Goal: Information Seeking & Learning: Learn about a topic

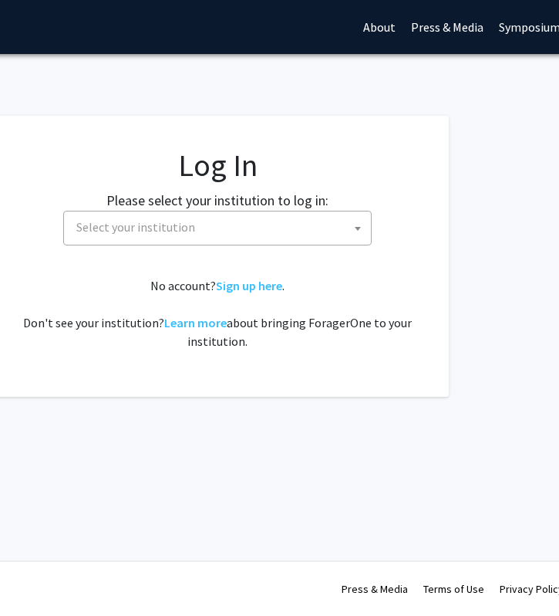
scroll to position [0, 281]
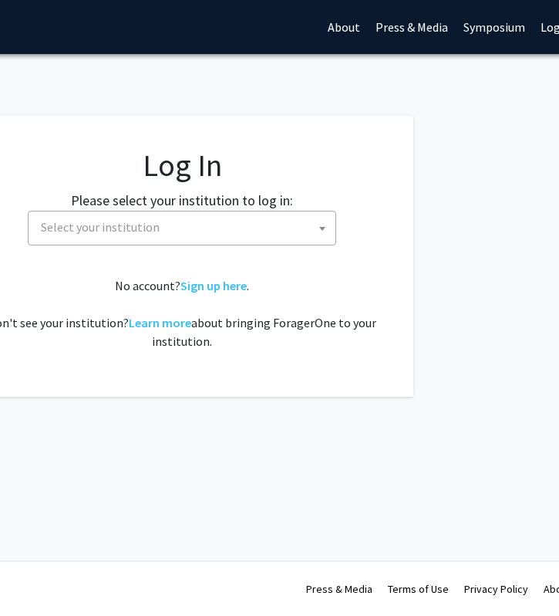
click at [281, 234] on span "Select your institution" at bounding box center [185, 227] width 301 height 32
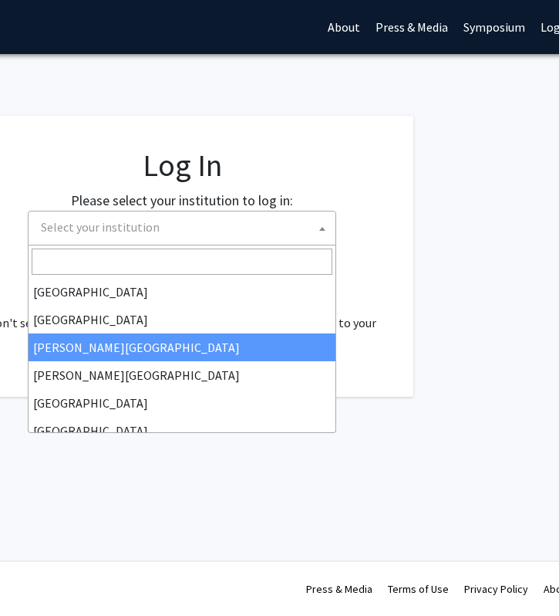
select select "5"
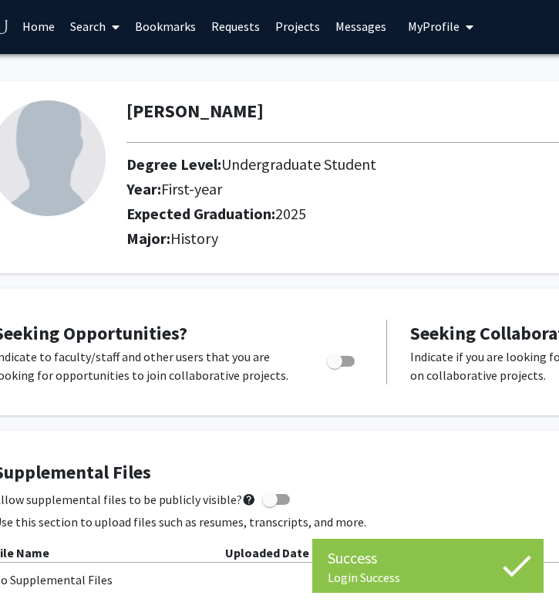
scroll to position [2, 71]
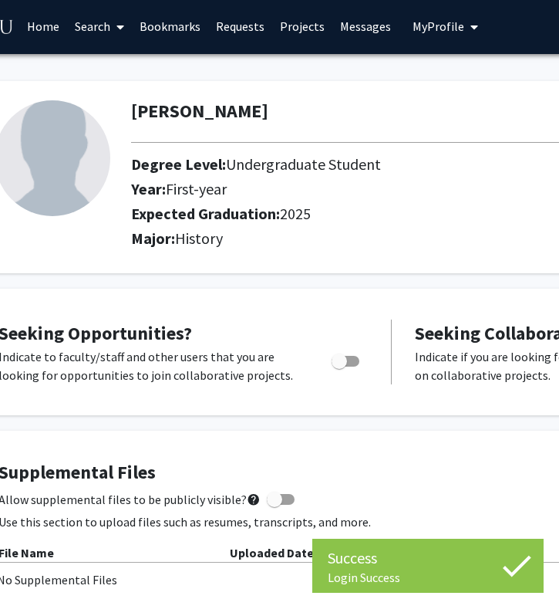
click at [306, 25] on link "Projects" at bounding box center [302, 26] width 60 height 54
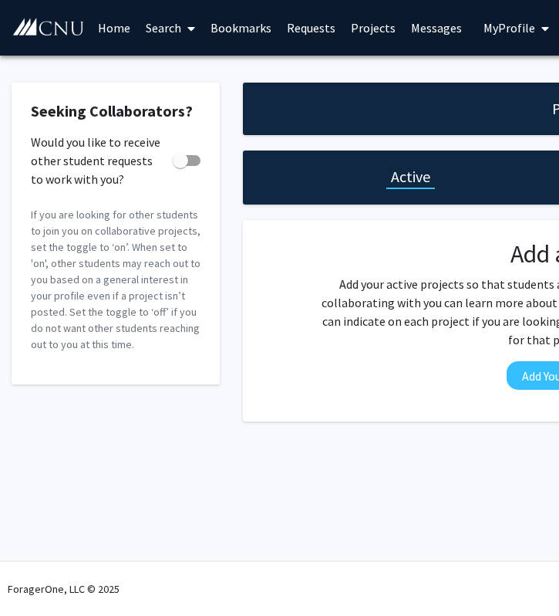
click at [109, 28] on link "Home" at bounding box center [114, 28] width 48 height 54
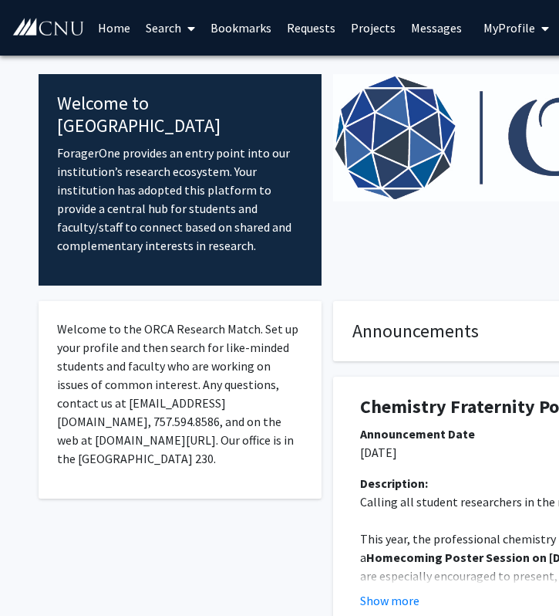
click at [162, 27] on link "Search" at bounding box center [170, 28] width 65 height 54
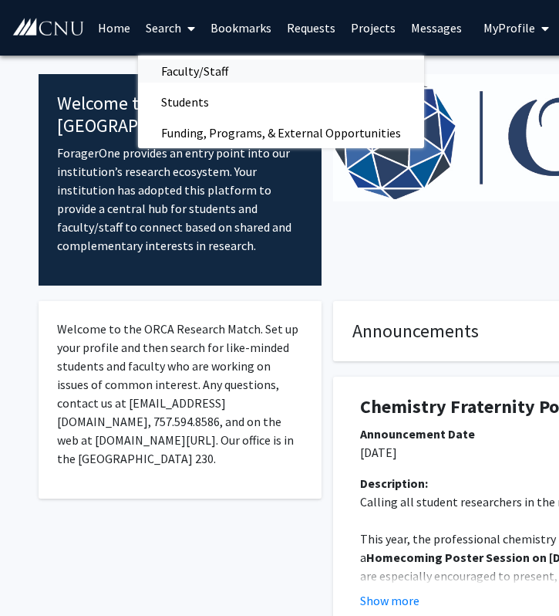
click at [176, 70] on span "Faculty/Staff" at bounding box center [194, 71] width 113 height 31
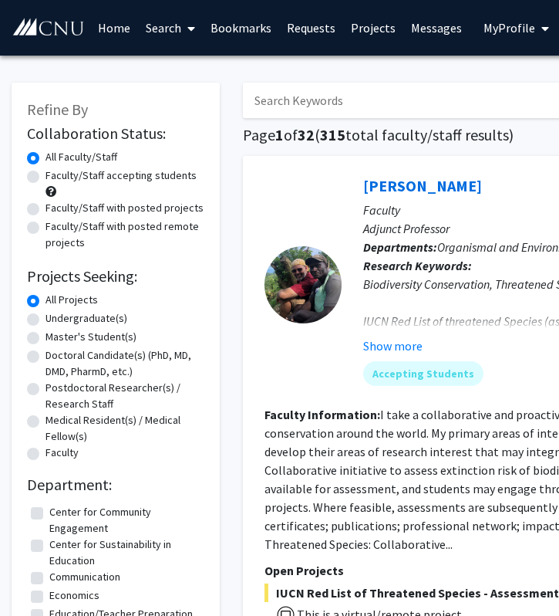
click at [46, 318] on label "Undergraduate(s)" at bounding box center [87, 318] width 82 height 16
click at [46, 318] on input "Undergraduate(s)" at bounding box center [51, 315] width 10 height 10
radio input "true"
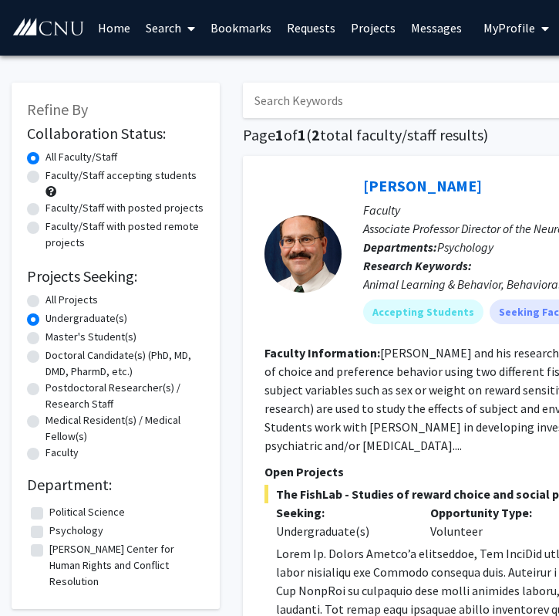
click at [111, 32] on link "Home" at bounding box center [114, 28] width 48 height 54
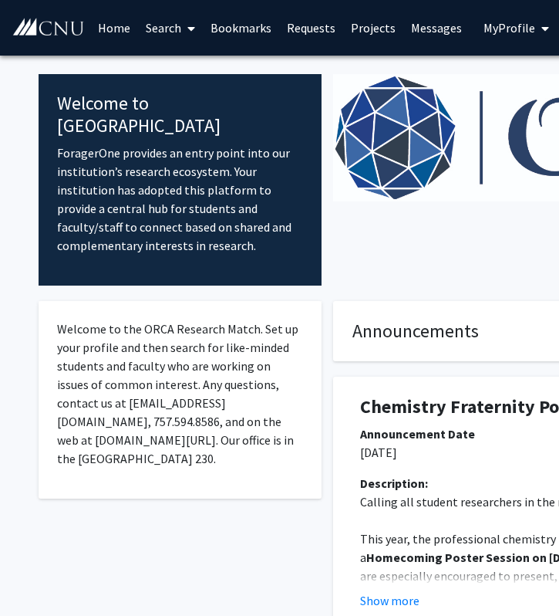
click at [175, 32] on link "Search" at bounding box center [170, 28] width 65 height 54
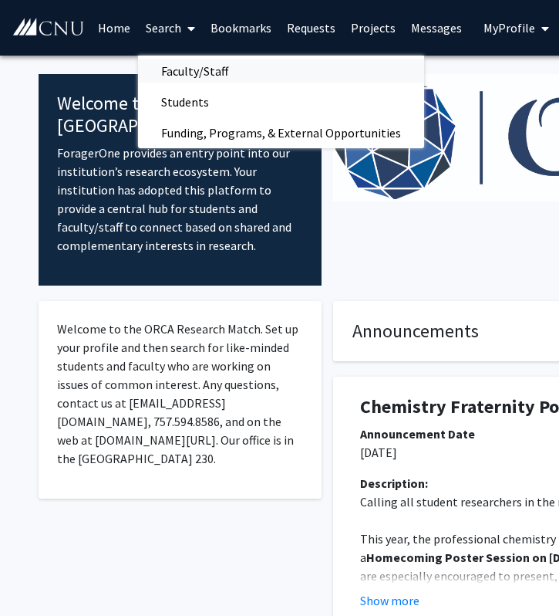
click at [177, 68] on span "Faculty/Staff" at bounding box center [194, 71] width 113 height 31
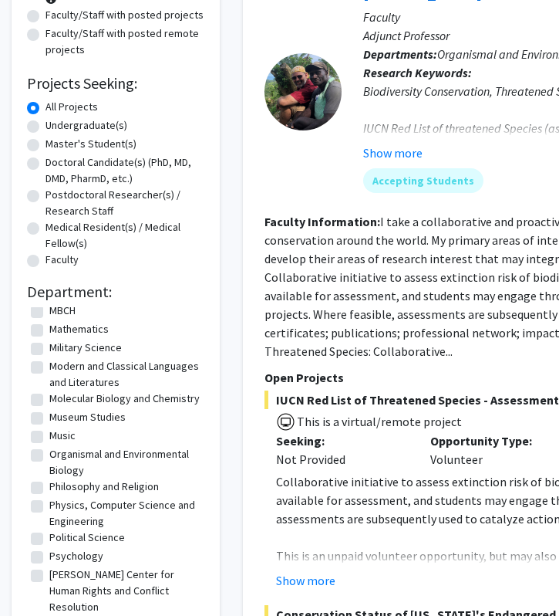
scroll to position [312, 0]
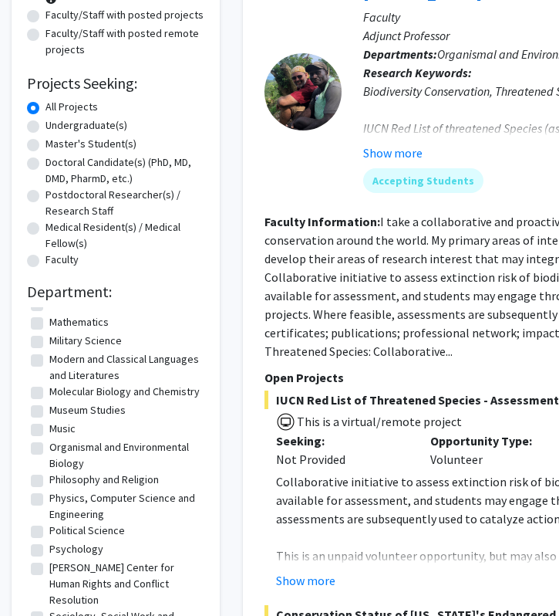
click at [49, 450] on label "Organismal and Environmental Biology" at bounding box center [124, 455] width 151 height 32
click at [49, 449] on input "Organismal and Environmental Biology" at bounding box center [54, 444] width 10 height 10
checkbox input "true"
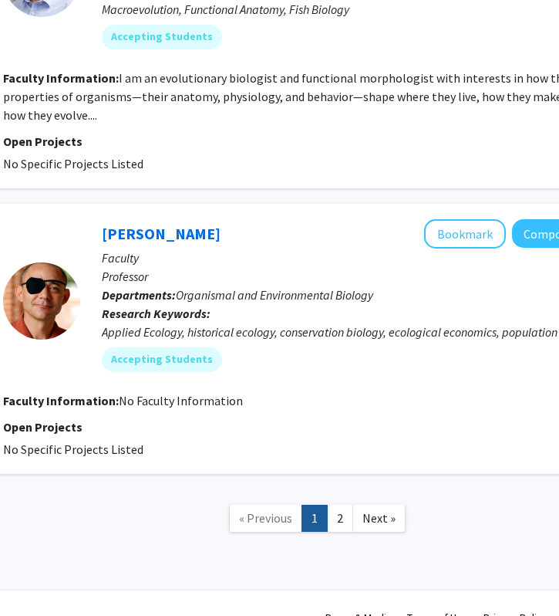
scroll to position [3910, 262]
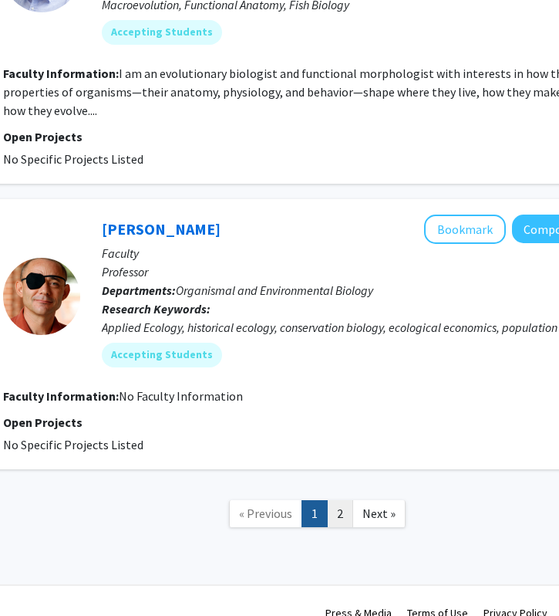
click at [333, 500] on link "2" at bounding box center [340, 513] width 26 height 27
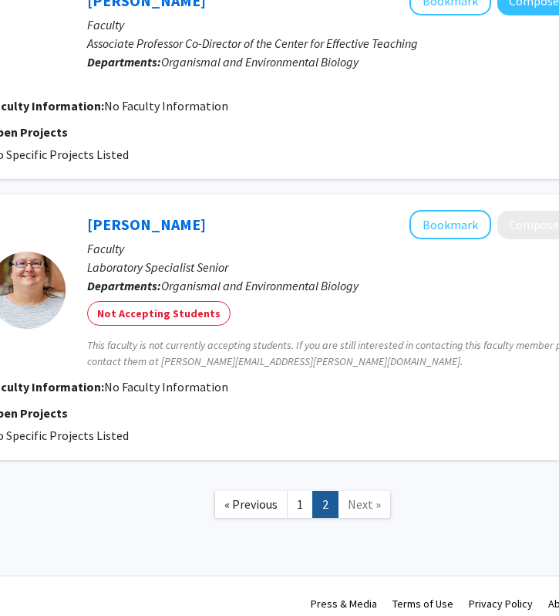
scroll to position [1019, 276]
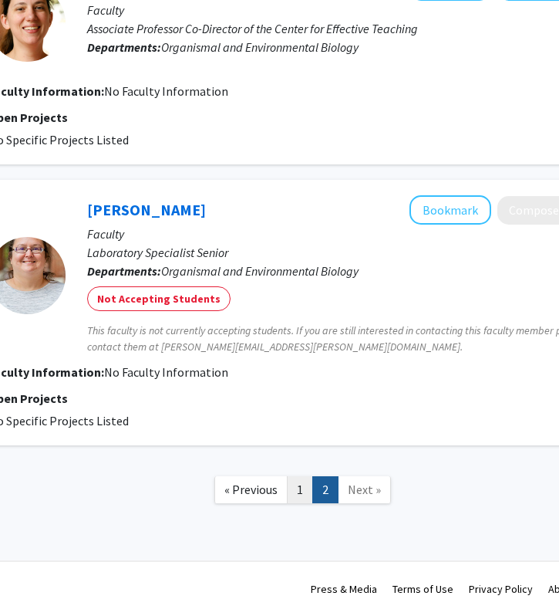
click at [304, 490] on link "1" at bounding box center [300, 489] width 26 height 27
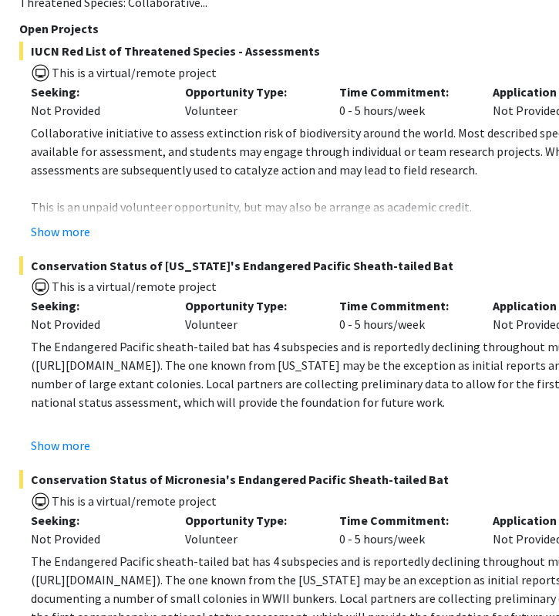
scroll to position [542, 245]
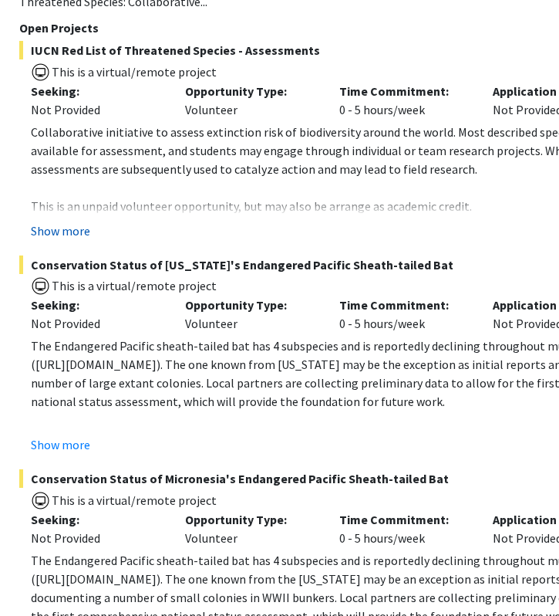
click at [58, 232] on button "Show more" at bounding box center [60, 230] width 59 height 19
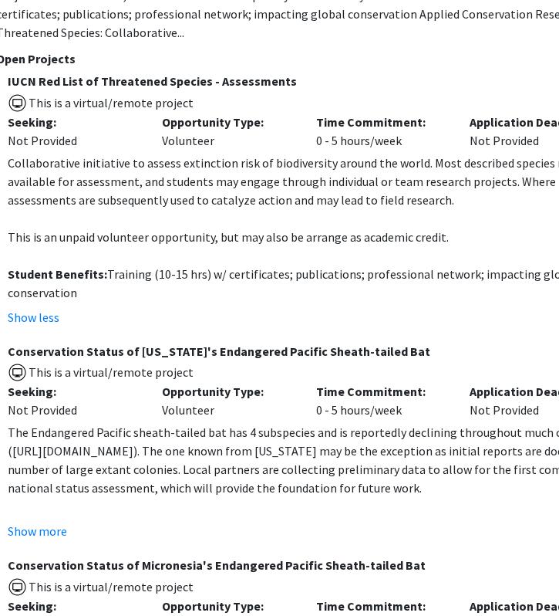
scroll to position [512, 272]
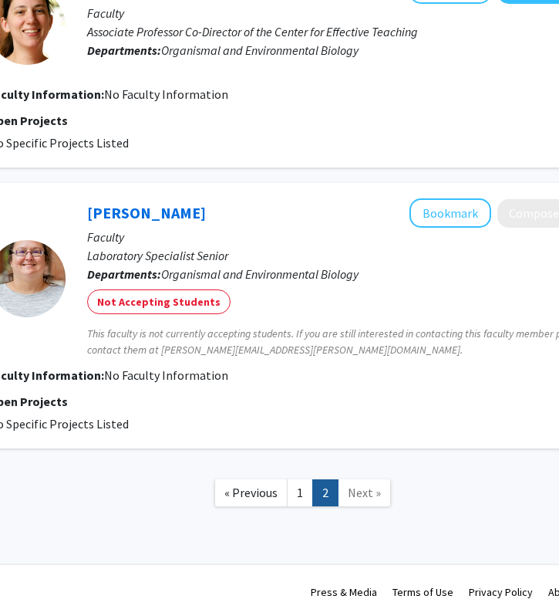
scroll to position [1017, 276]
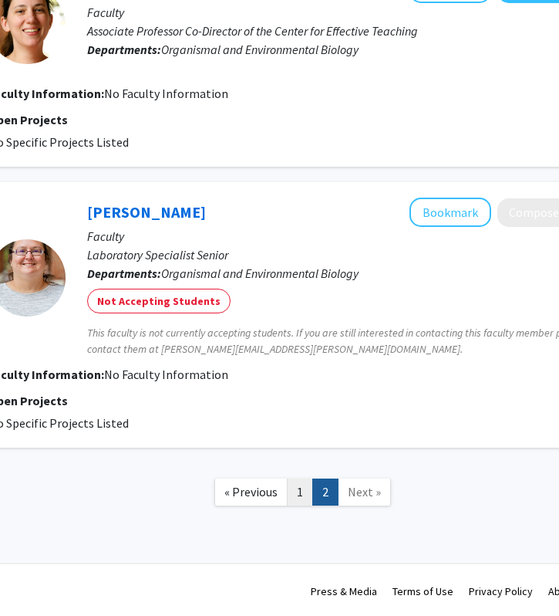
click at [294, 492] on link "1" at bounding box center [300, 491] width 26 height 27
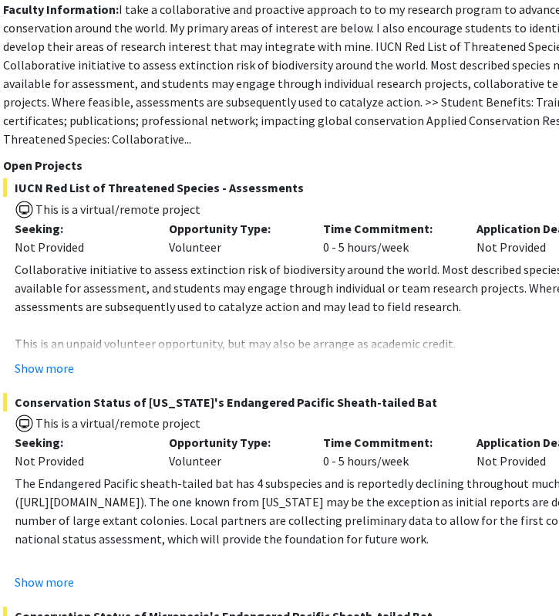
scroll to position [404, 262]
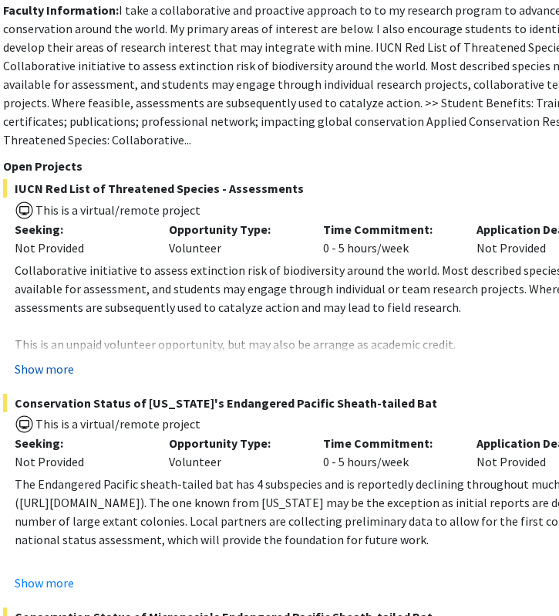
click at [42, 367] on button "Show more" at bounding box center [44, 369] width 59 height 19
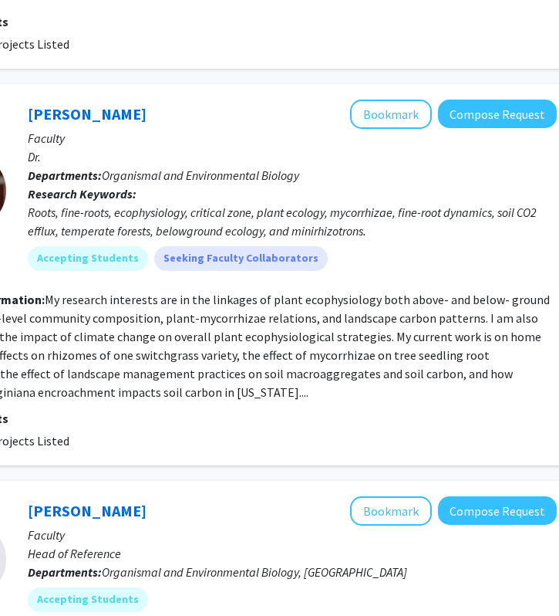
scroll to position [2431, 333]
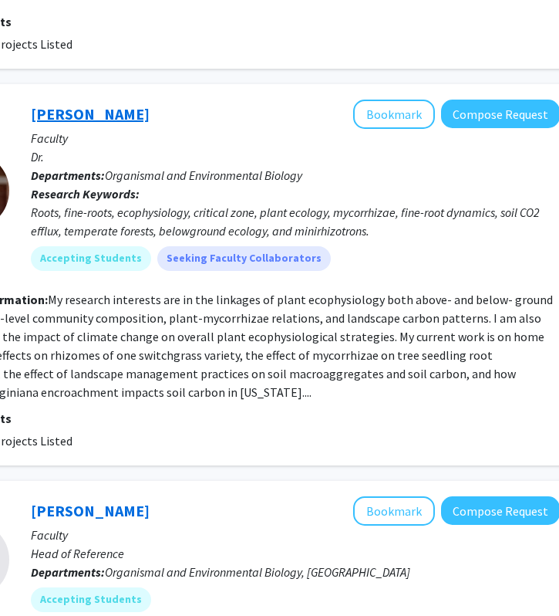
click at [96, 104] on link "Edward Primka IV" at bounding box center [90, 113] width 119 height 19
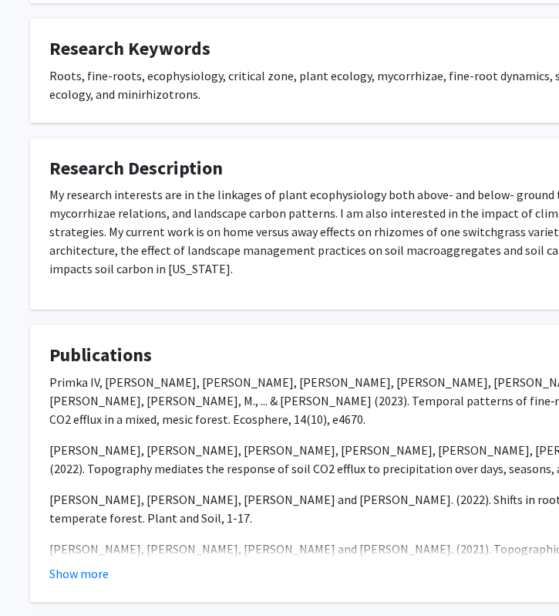
scroll to position [381, 0]
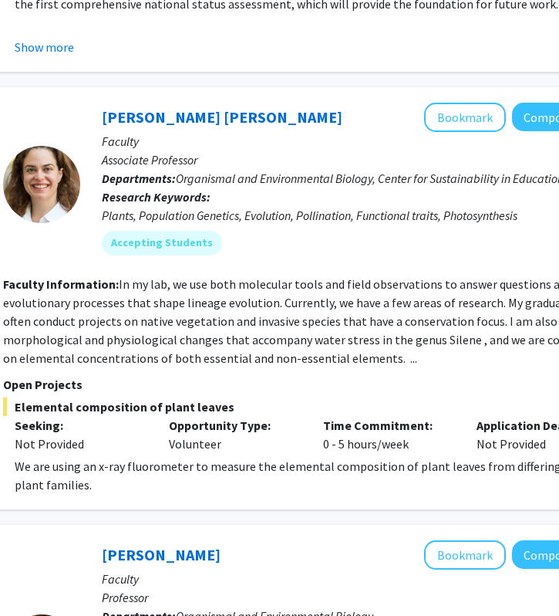
scroll to position [1157, 262]
